Goal: Transaction & Acquisition: Purchase product/service

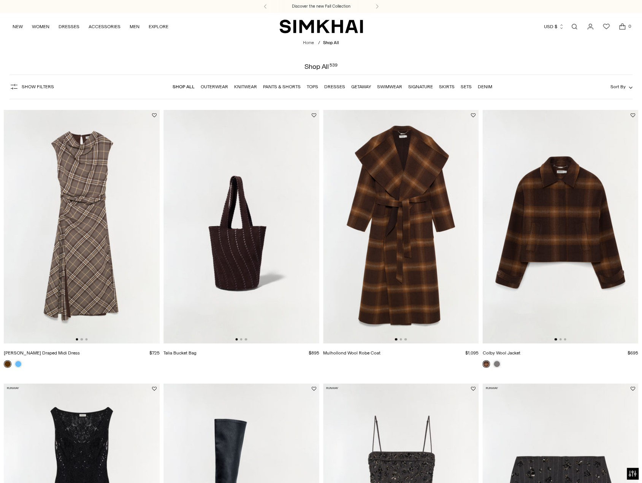
click at [332, 86] on link "Dresses" at bounding box center [334, 86] width 21 height 5
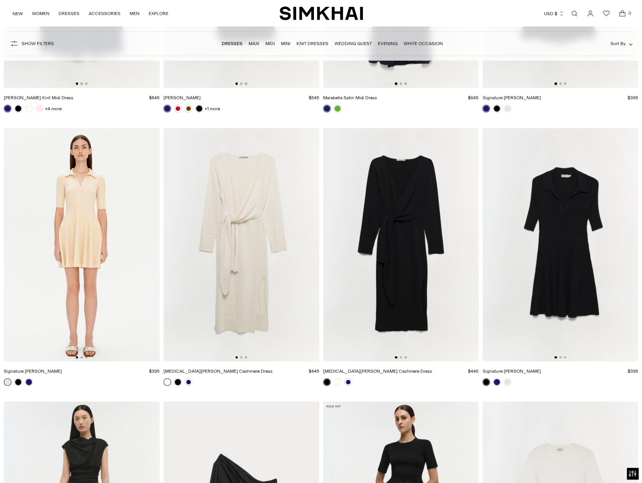
scroll to position [8714, 0]
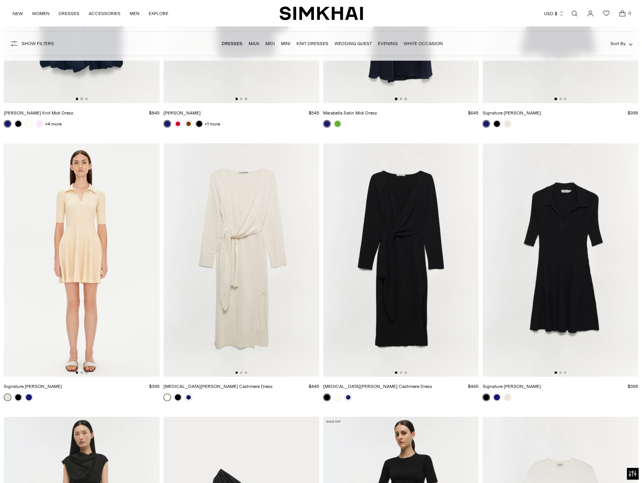
click at [409, 277] on img at bounding box center [401, 260] width 156 height 234
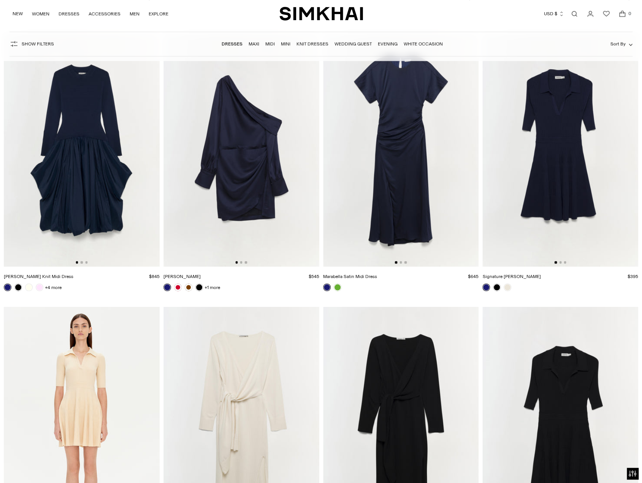
scroll to position [8448, 0]
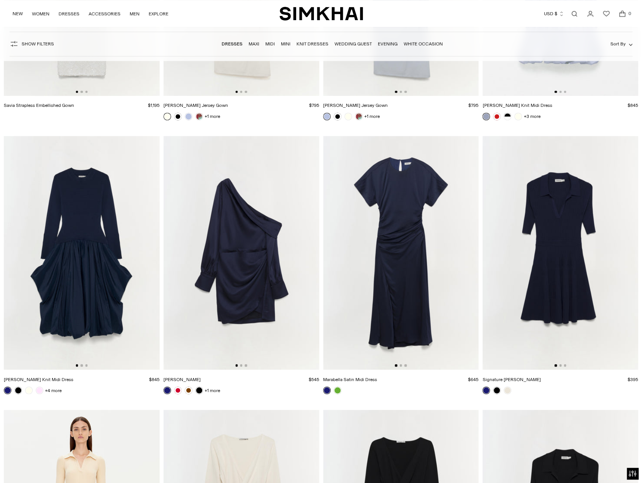
click at [424, 240] on img at bounding box center [401, 253] width 156 height 234
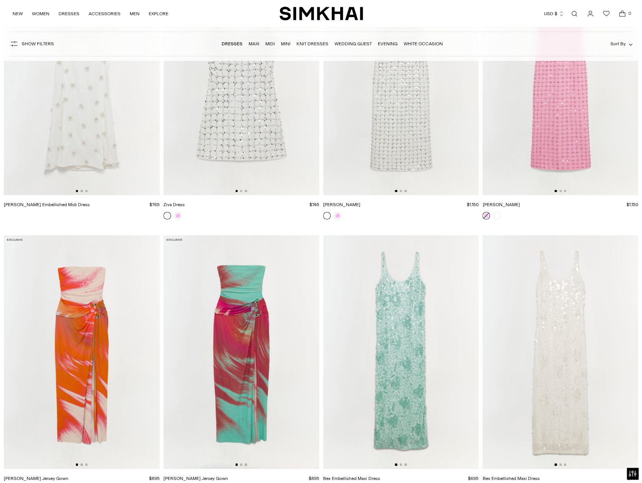
scroll to position [7649, 0]
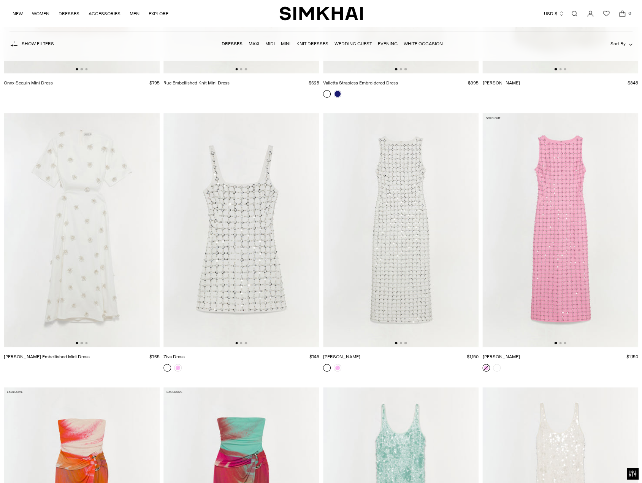
click at [554, 277] on img at bounding box center [560, 230] width 156 height 234
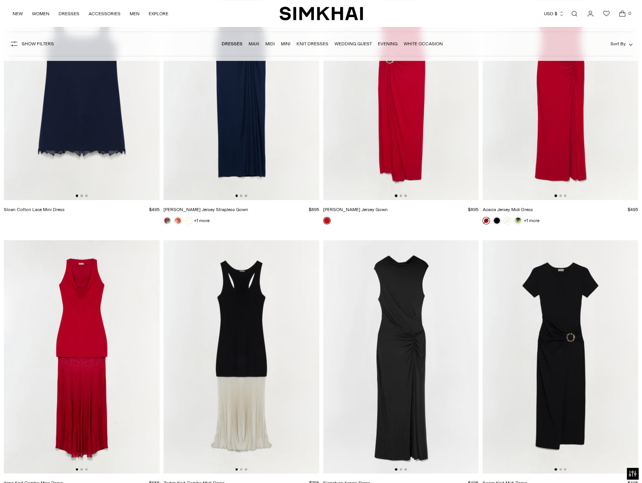
scroll to position [5938, 0]
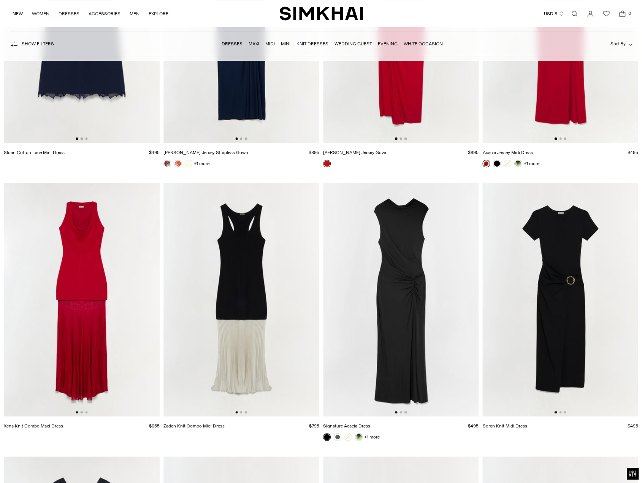
click at [565, 249] on img at bounding box center [560, 300] width 156 height 234
click at [406, 259] on img at bounding box center [401, 300] width 156 height 234
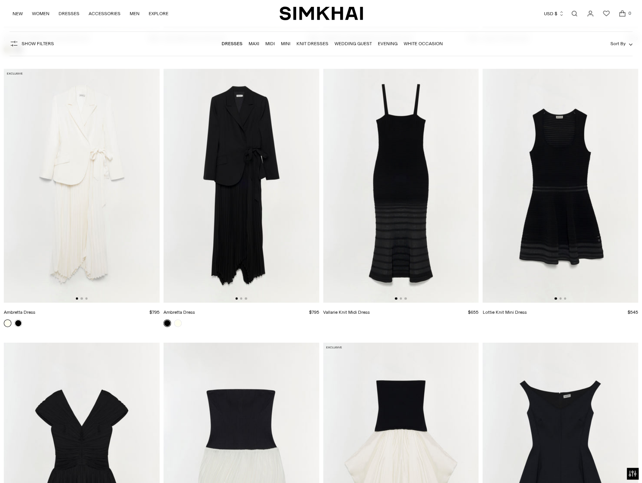
scroll to position [3315, 0]
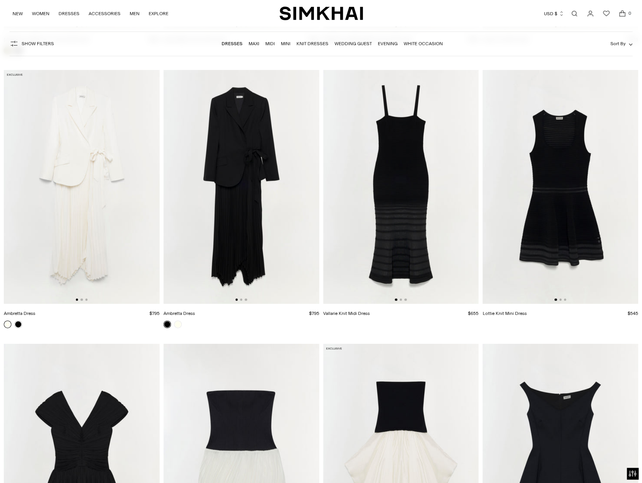
click at [239, 177] on img at bounding box center [241, 187] width 156 height 234
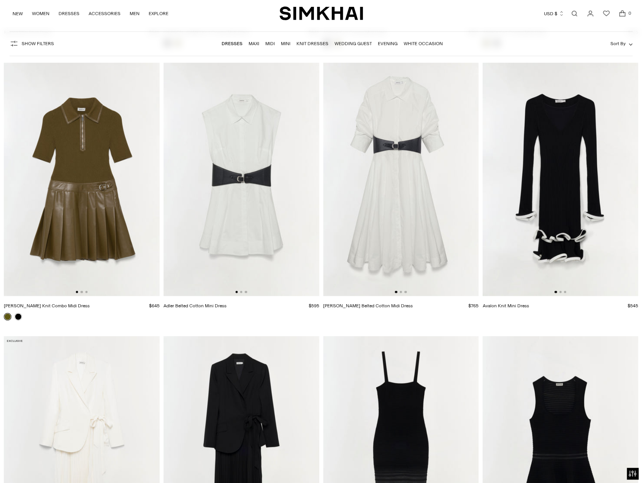
scroll to position [3011, 0]
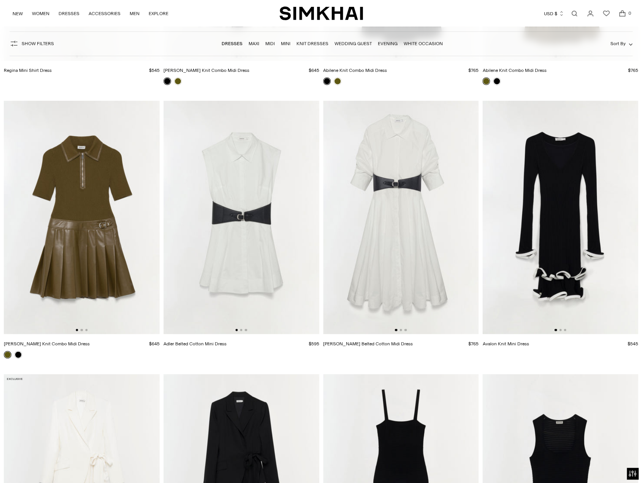
click at [411, 189] on img at bounding box center [401, 218] width 156 height 234
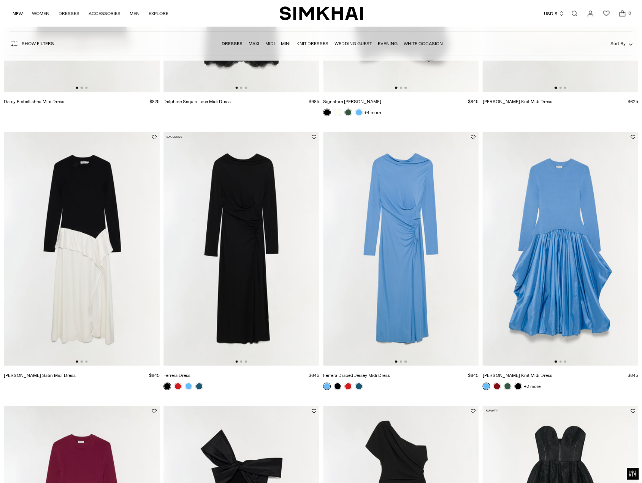
scroll to position [1034, 0]
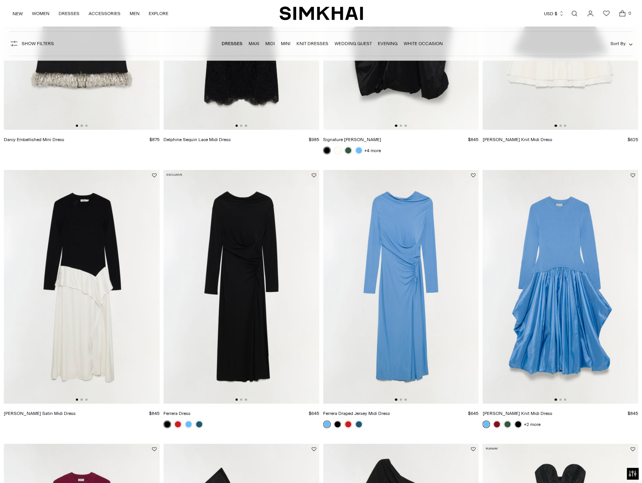
click at [109, 257] on img at bounding box center [82, 287] width 156 height 234
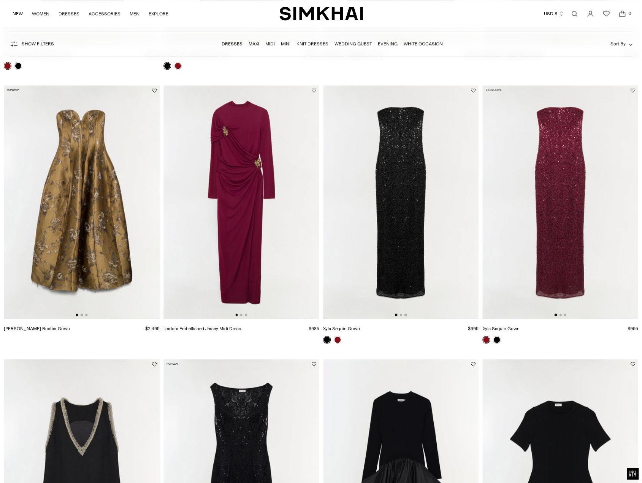
scroll to position [540, 0]
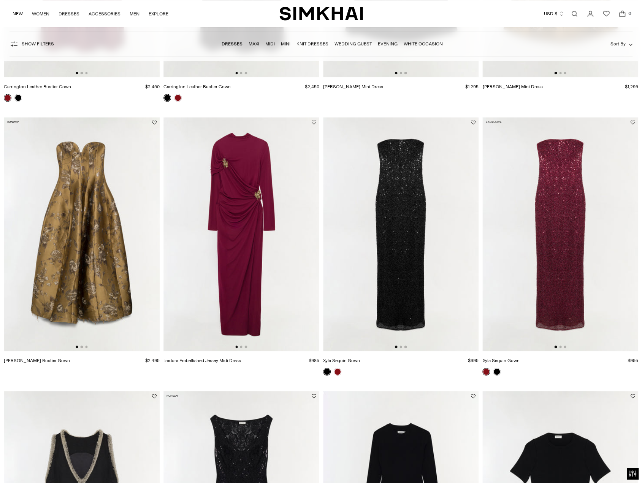
click at [214, 175] on img at bounding box center [241, 234] width 156 height 234
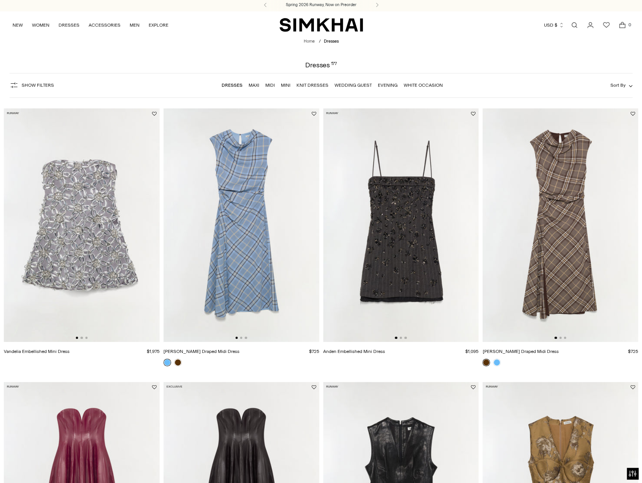
scroll to position [0, 0]
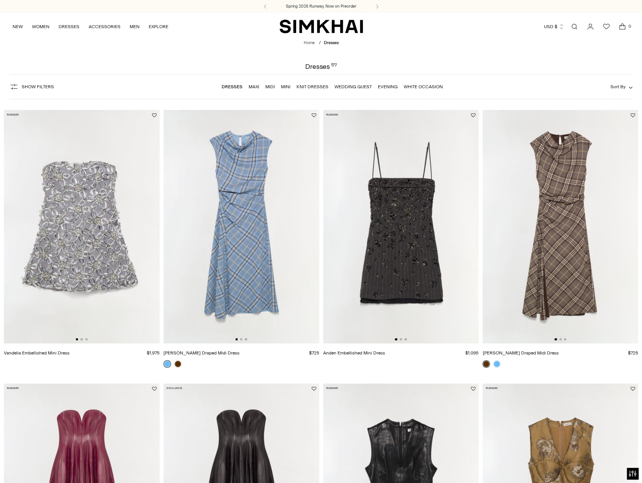
click at [253, 216] on img at bounding box center [241, 227] width 156 height 234
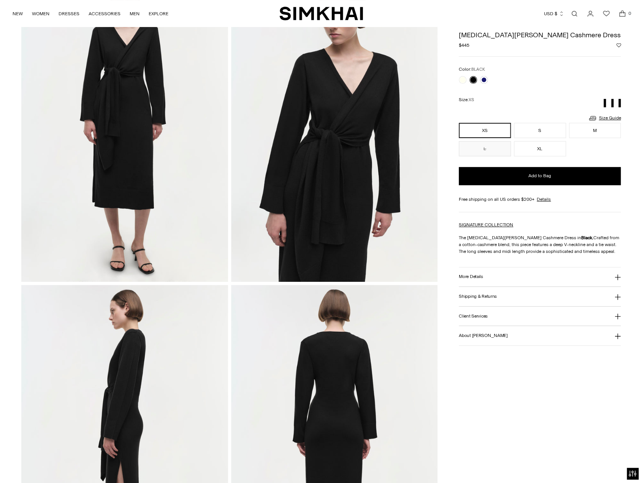
scroll to position [38, 0]
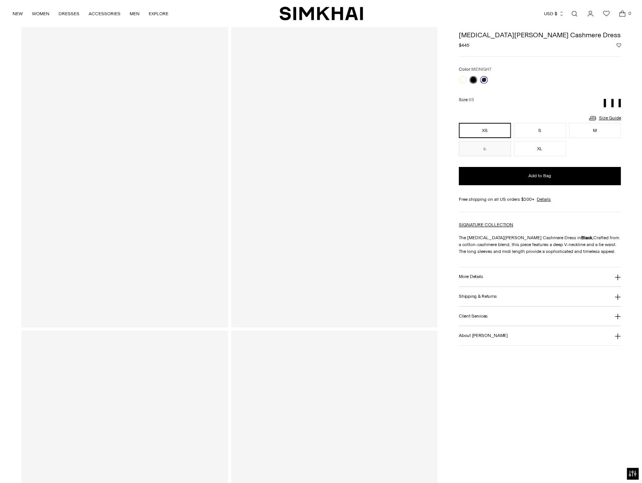
click at [484, 79] on link at bounding box center [484, 80] width 8 height 8
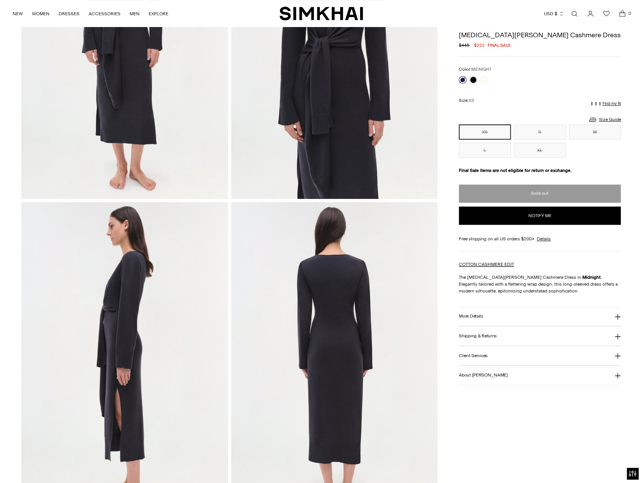
scroll to position [228, 0]
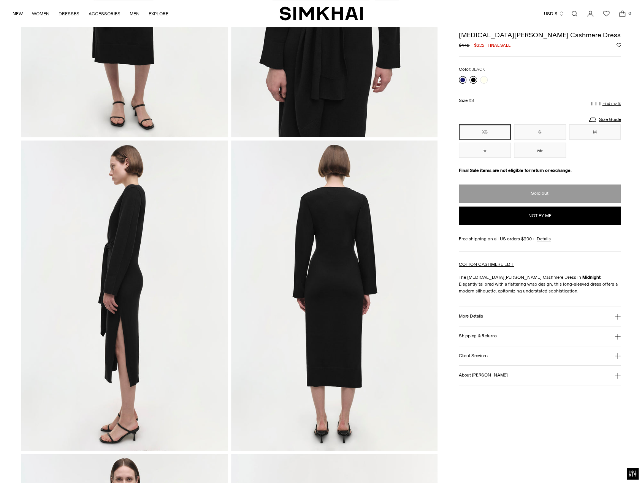
click at [471, 77] on link at bounding box center [474, 80] width 8 height 8
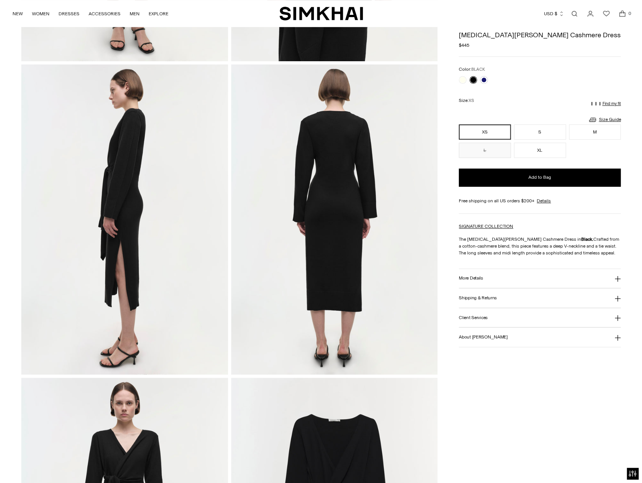
scroll to position [304, 0]
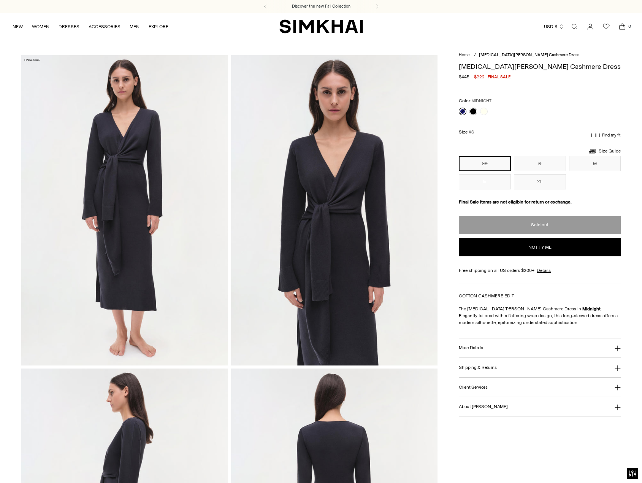
scroll to position [213, 0]
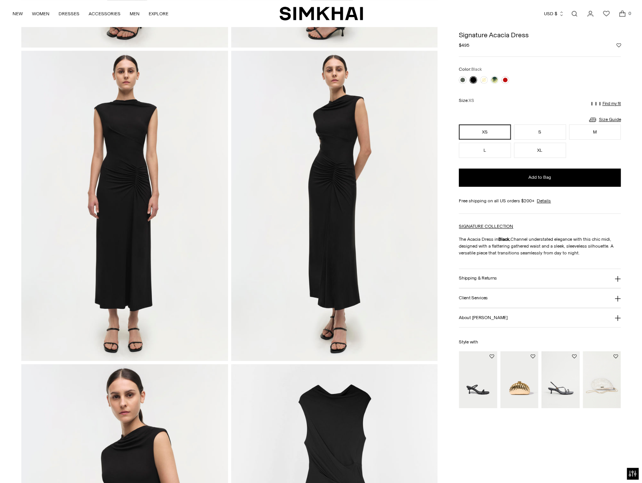
scroll to position [301, 0]
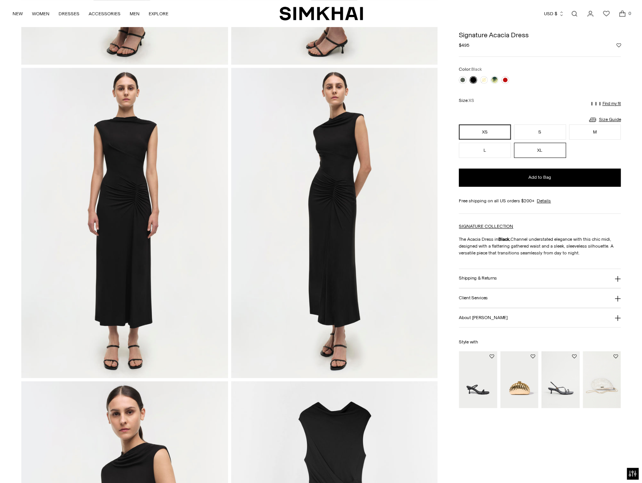
click at [542, 149] on button "XL" at bounding box center [540, 150] width 52 height 15
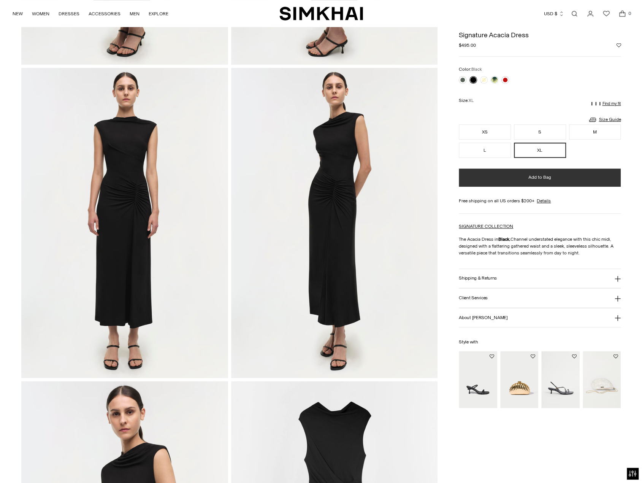
click at [535, 177] on span "Add to Bag" at bounding box center [539, 177] width 23 height 6
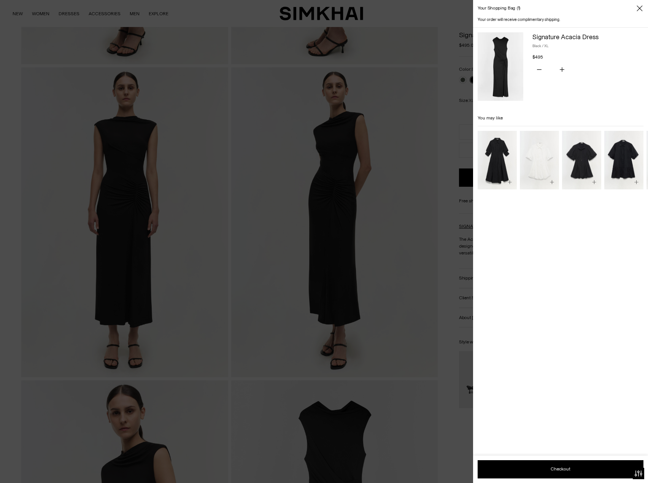
click at [642, 12] on button "Close" at bounding box center [640, 9] width 8 height 8
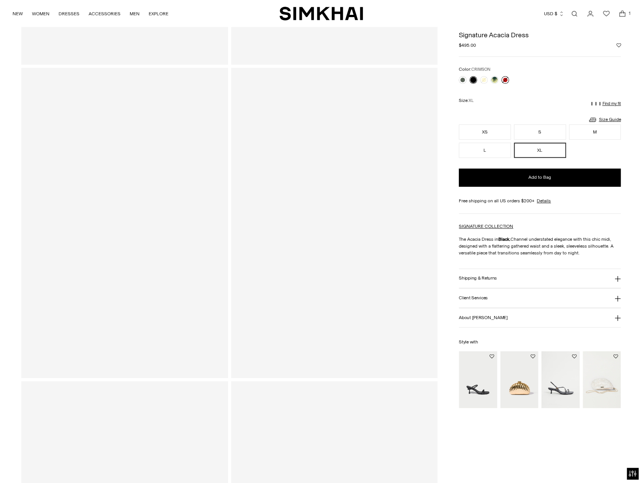
click at [505, 79] on link at bounding box center [505, 80] width 8 height 8
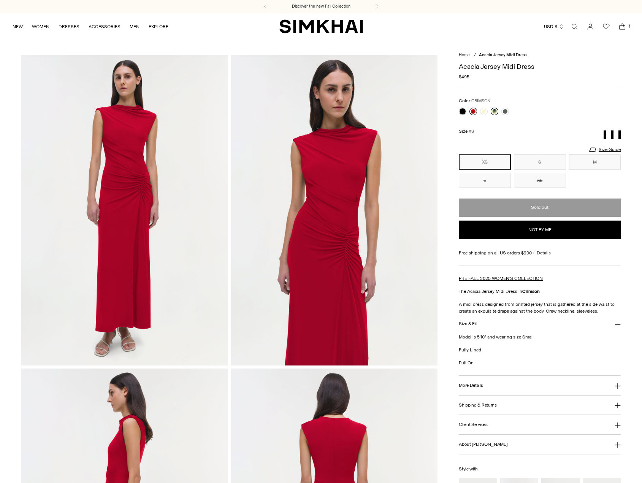
click at [496, 111] on link at bounding box center [495, 112] width 8 height 8
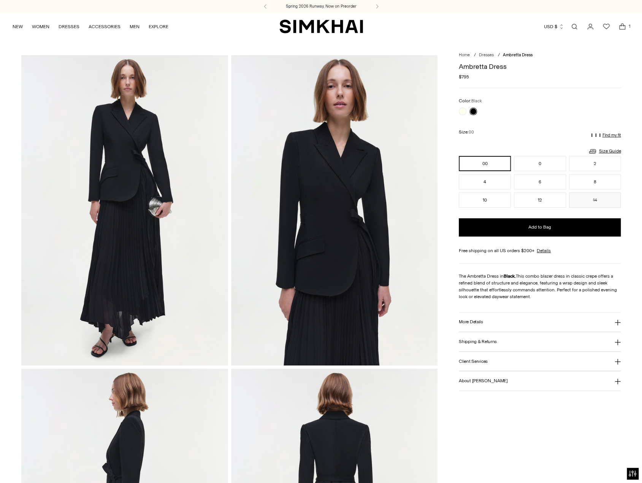
scroll to position [190, 0]
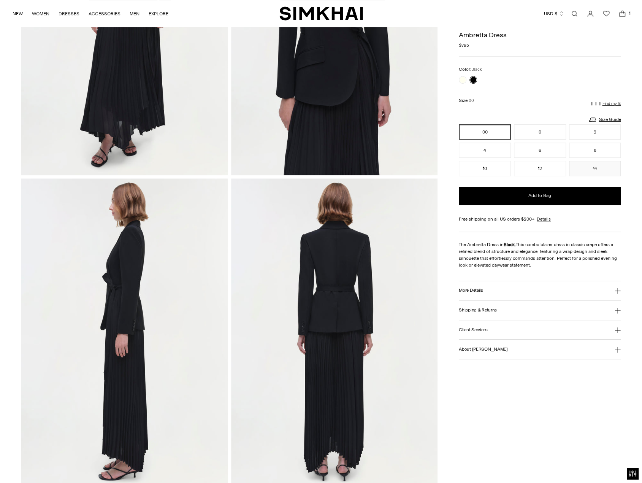
click at [530, 293] on button "More Details" at bounding box center [540, 290] width 162 height 19
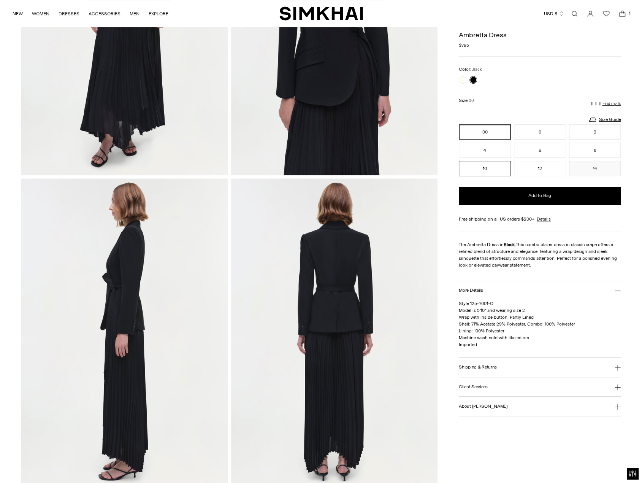
click at [490, 169] on button "10" at bounding box center [485, 168] width 52 height 15
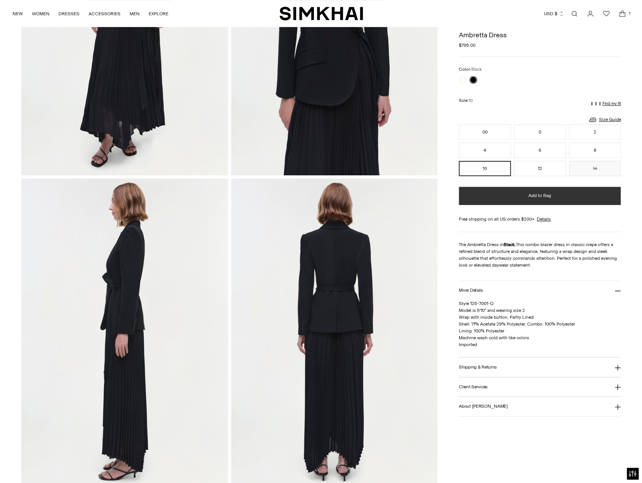
click at [533, 197] on span "Add to Bag" at bounding box center [539, 195] width 23 height 6
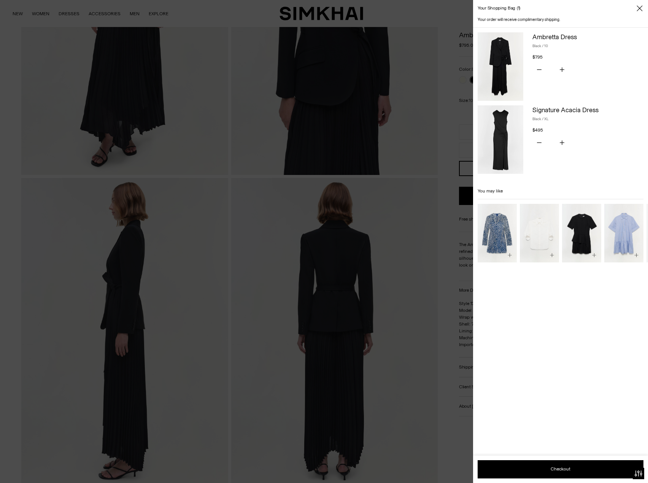
click at [642, 8] on icon "Close" at bounding box center [639, 9] width 6 height 8
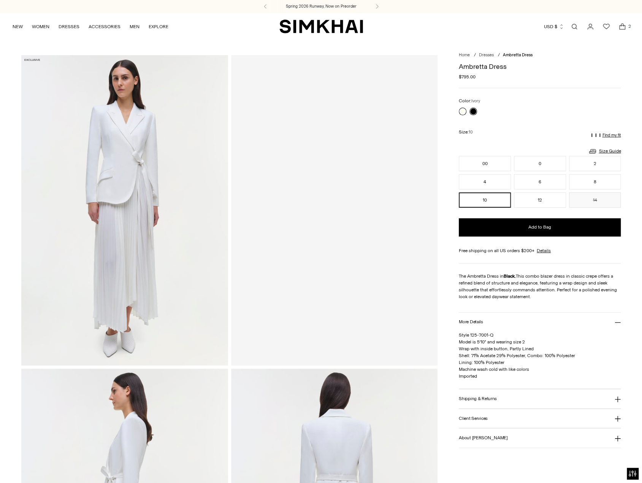
click at [463, 109] on link at bounding box center [463, 112] width 8 height 8
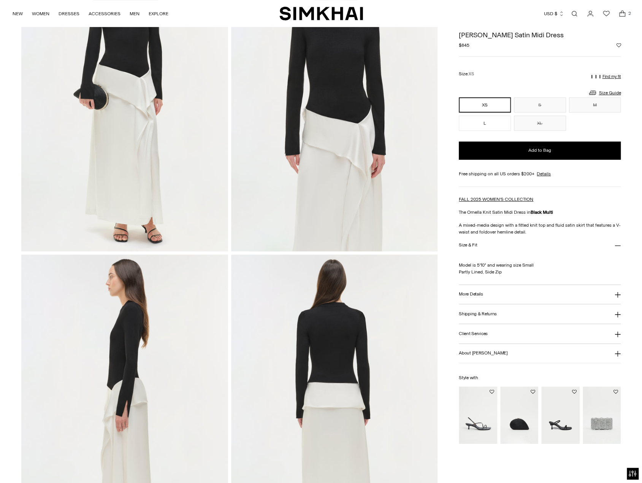
scroll to position [228, 0]
